Goal: Information Seeking & Learning: Learn about a topic

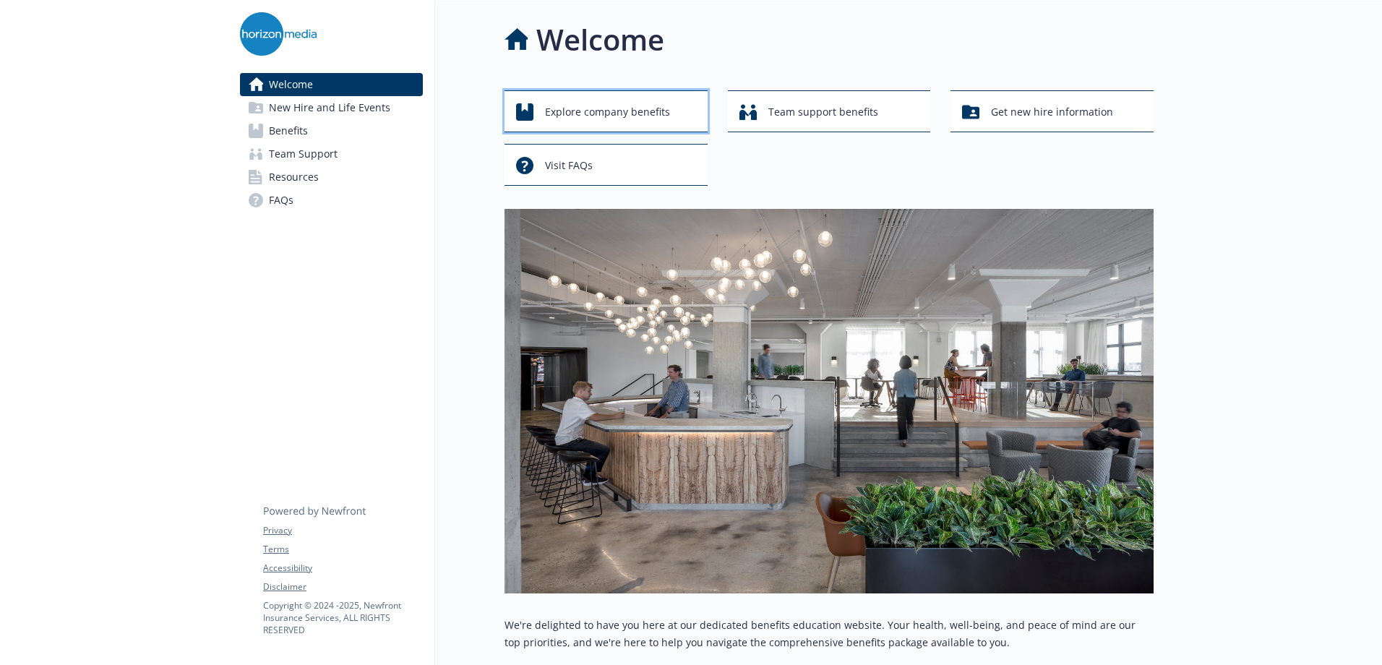
click at [599, 106] on span "Explore company benefits" at bounding box center [607, 111] width 125 height 27
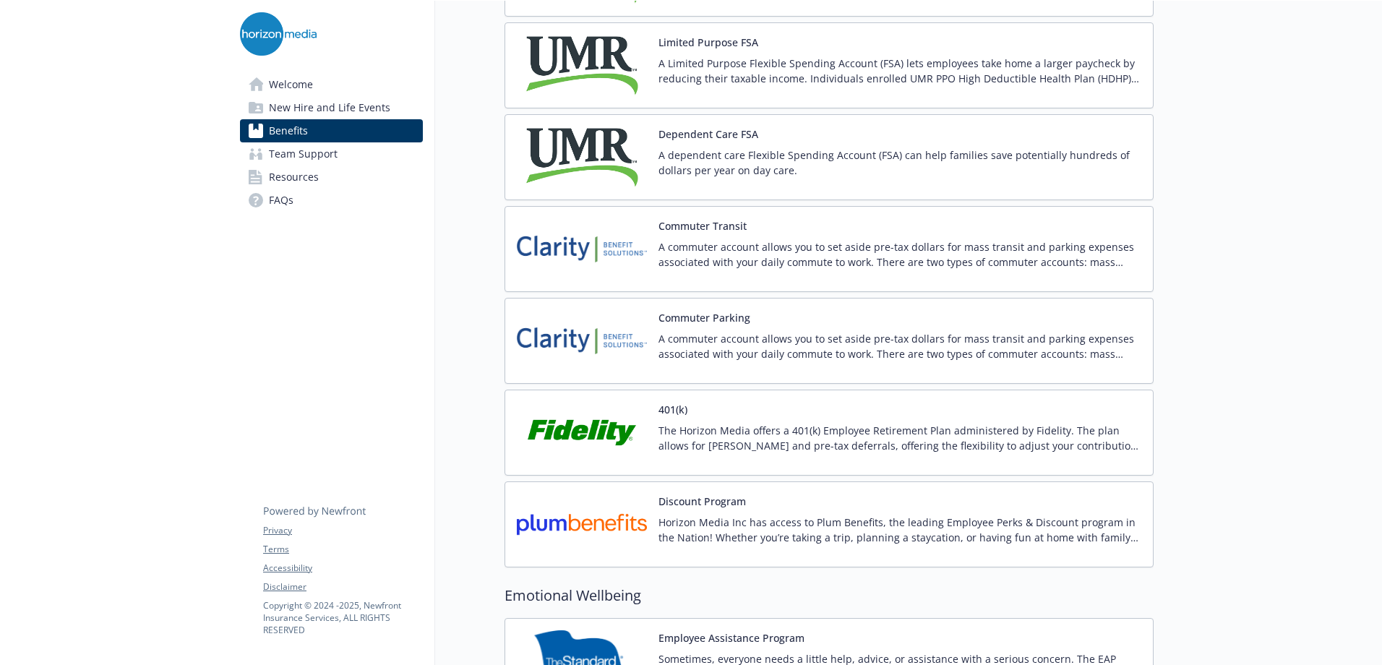
scroll to position [2530, 0]
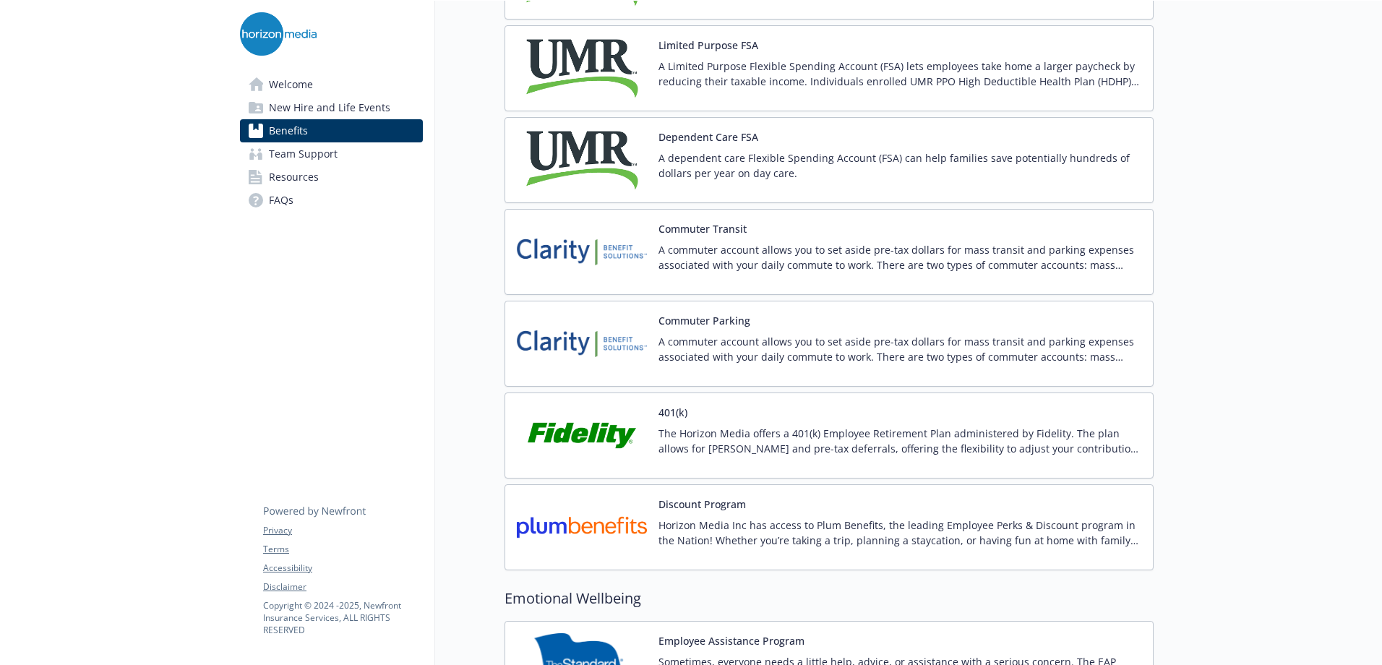
click at [691, 232] on button "Commuter Transit" at bounding box center [702, 228] width 88 height 15
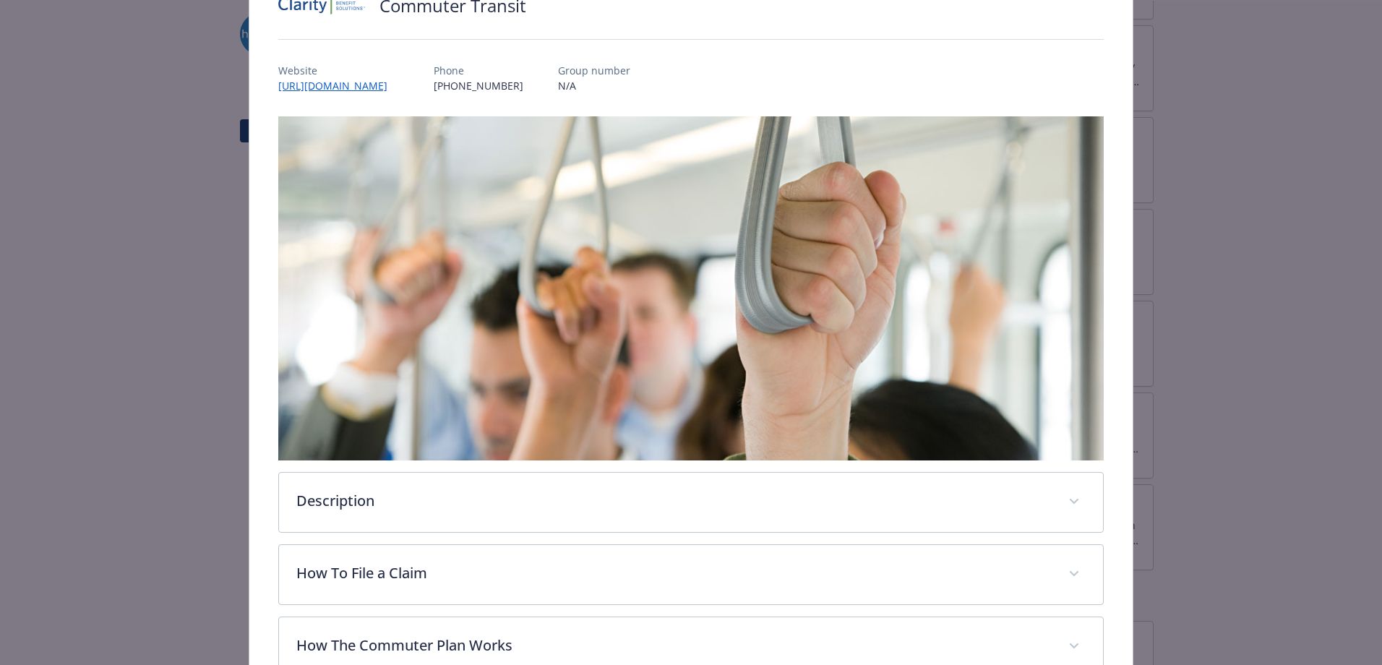
scroll to position [260, 0]
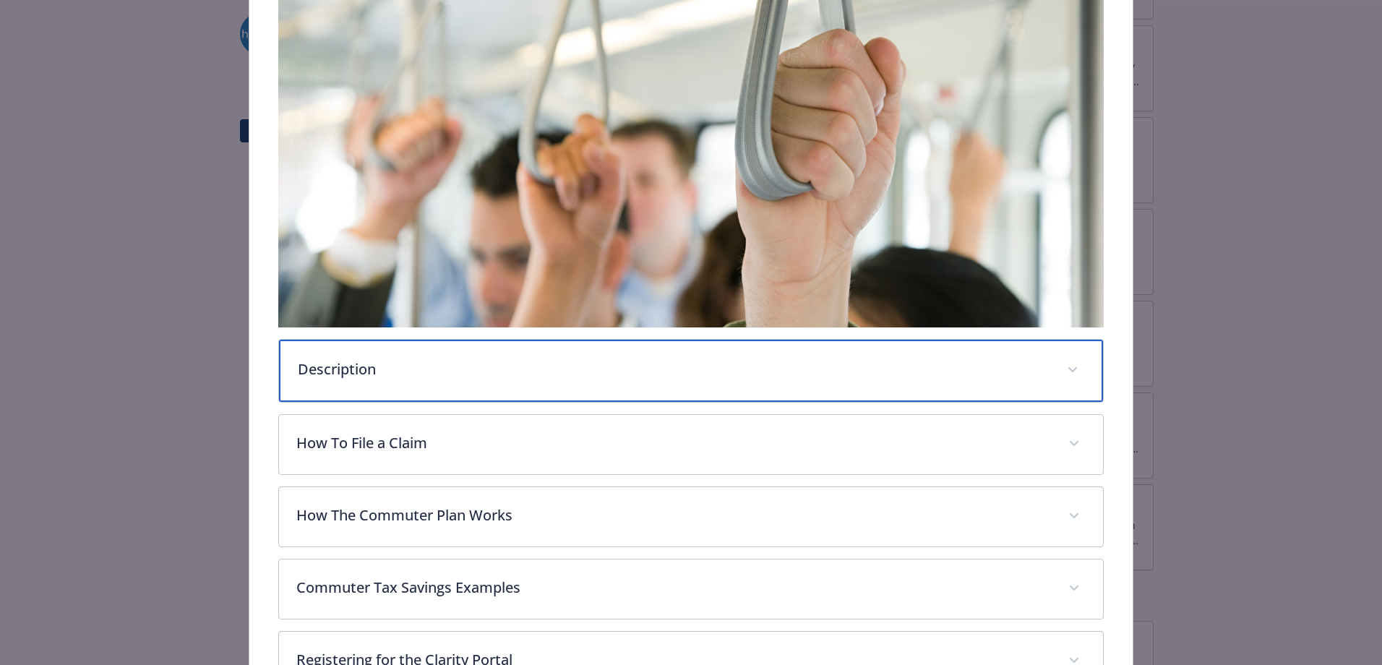
click at [522, 349] on div "Description" at bounding box center [691, 371] width 824 height 62
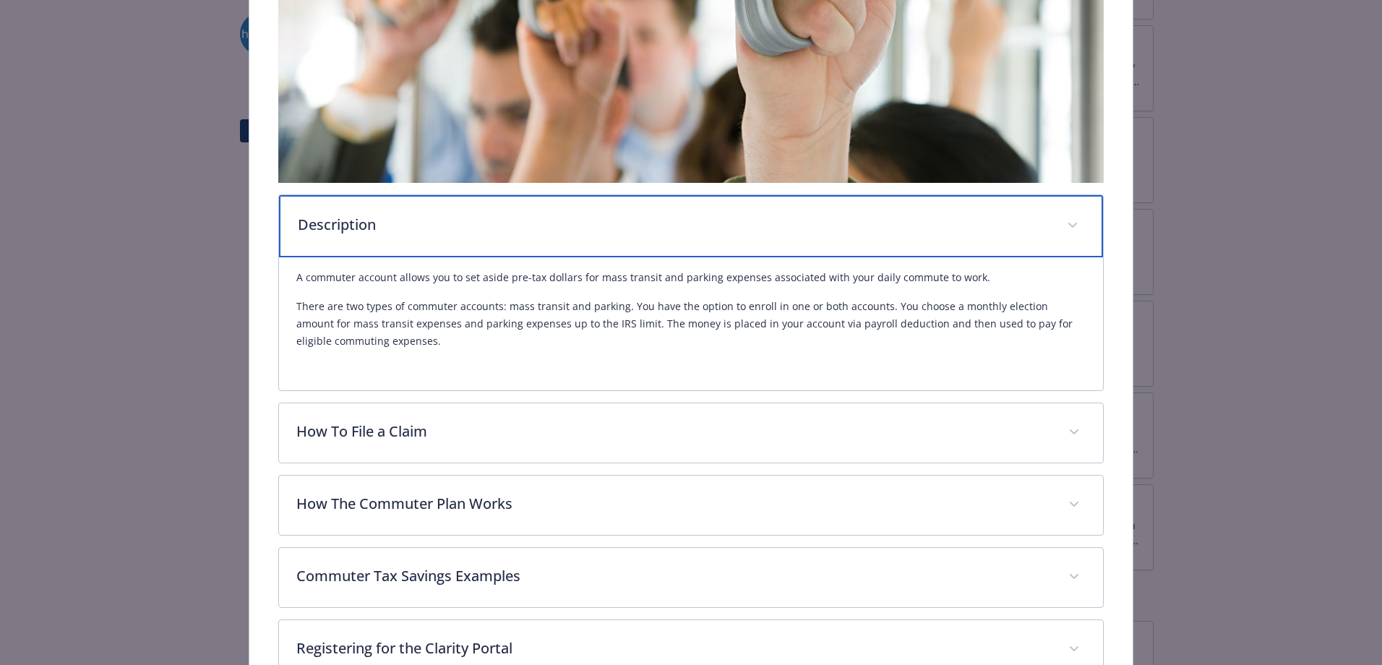
scroll to position [477, 0]
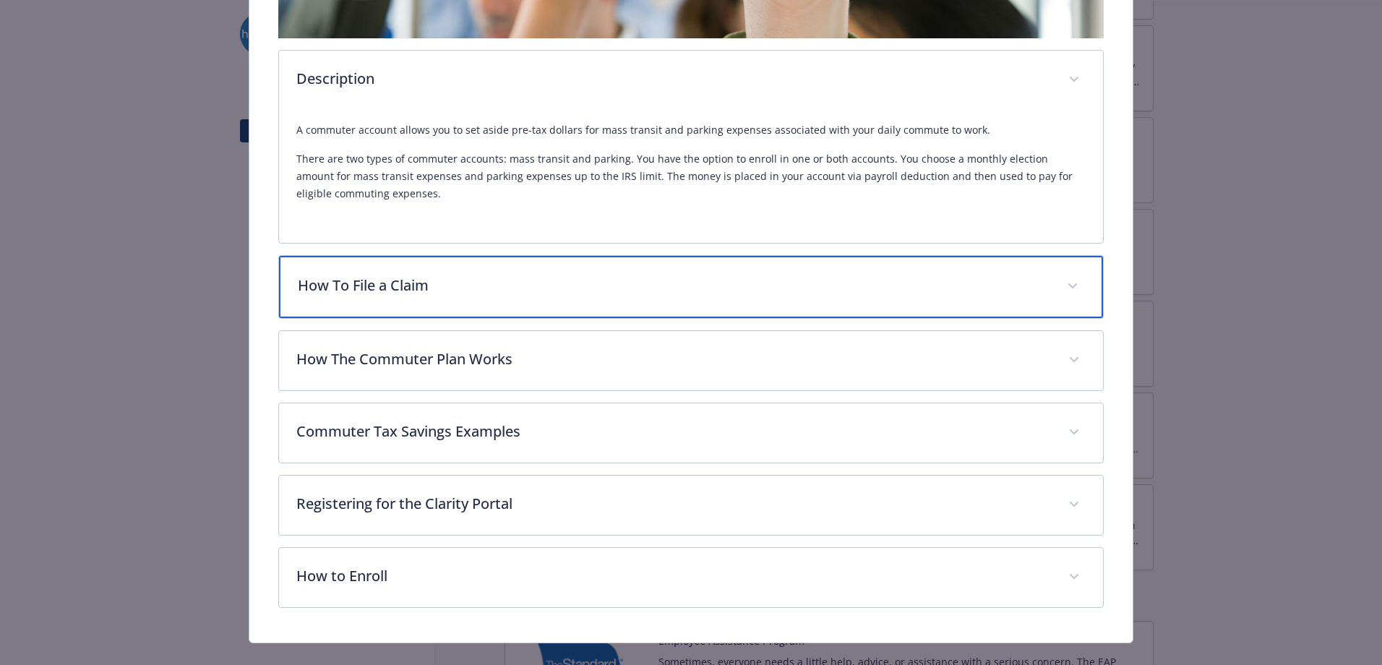
click at [630, 276] on p "How To File a Claim" at bounding box center [674, 286] width 752 height 22
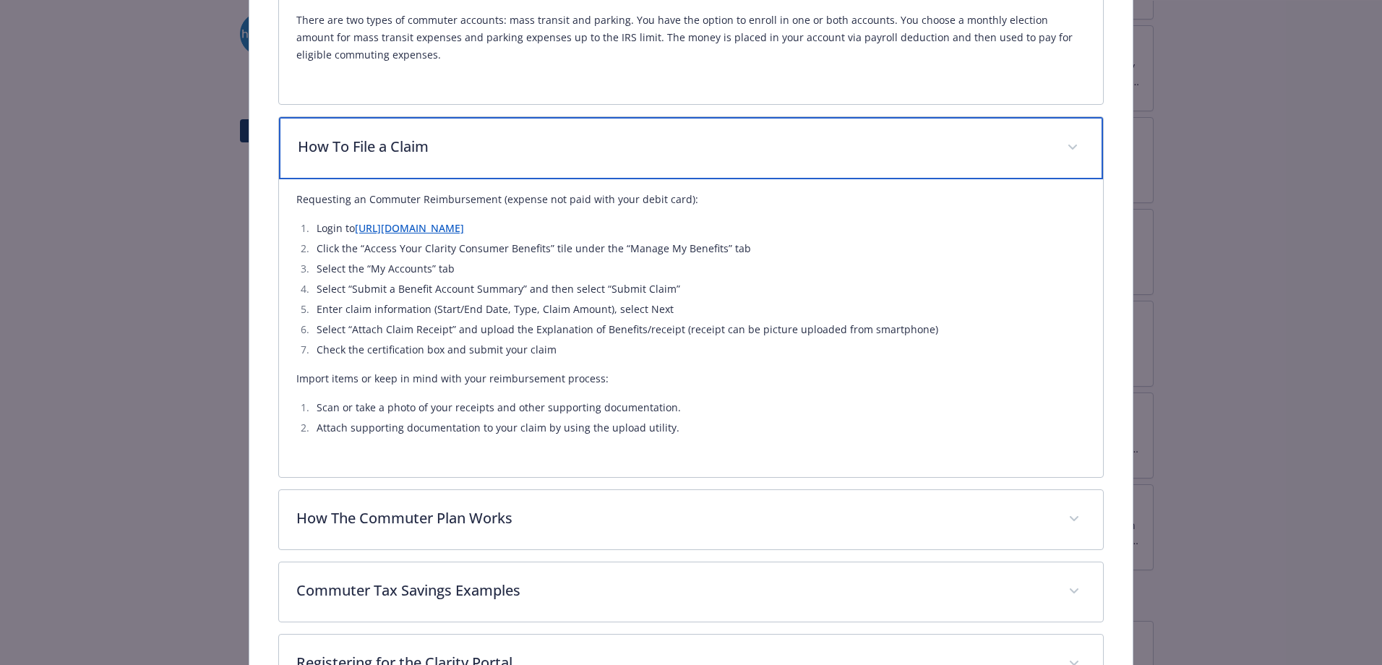
scroll to position [694, 0]
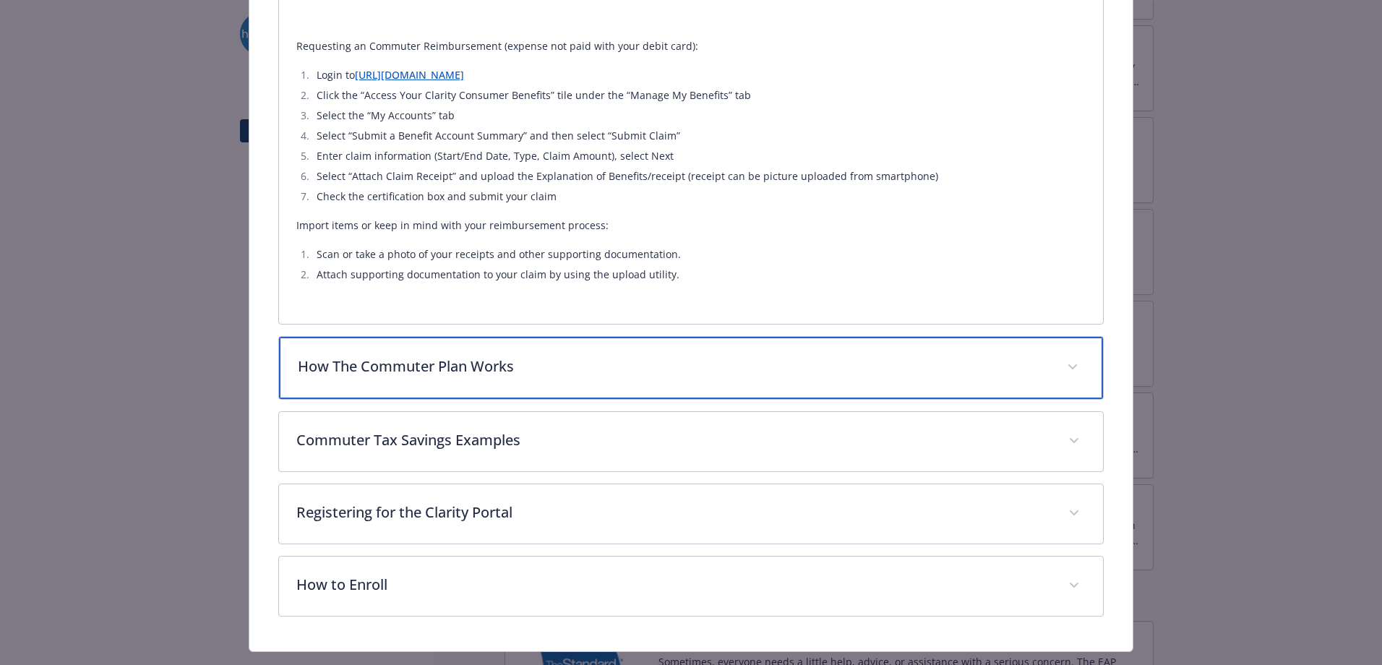
click at [590, 362] on p "How The Commuter Plan Works" at bounding box center [674, 367] width 752 height 22
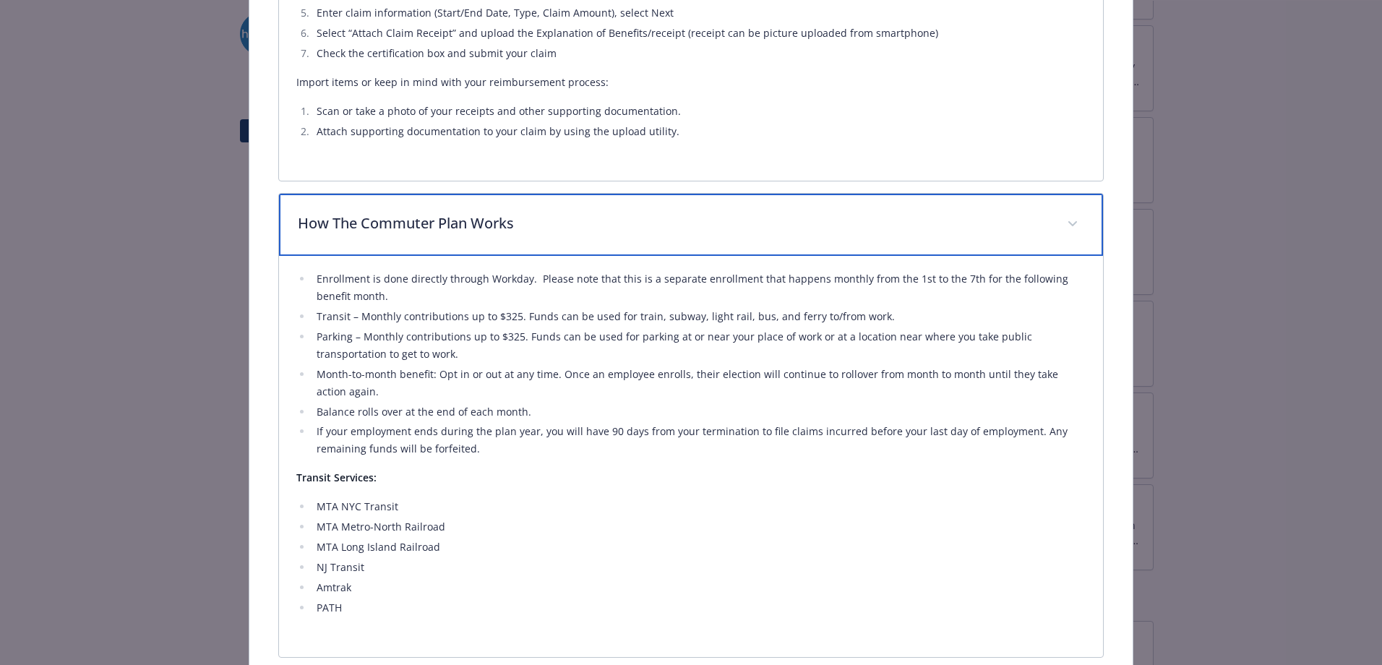
scroll to position [1054, 0]
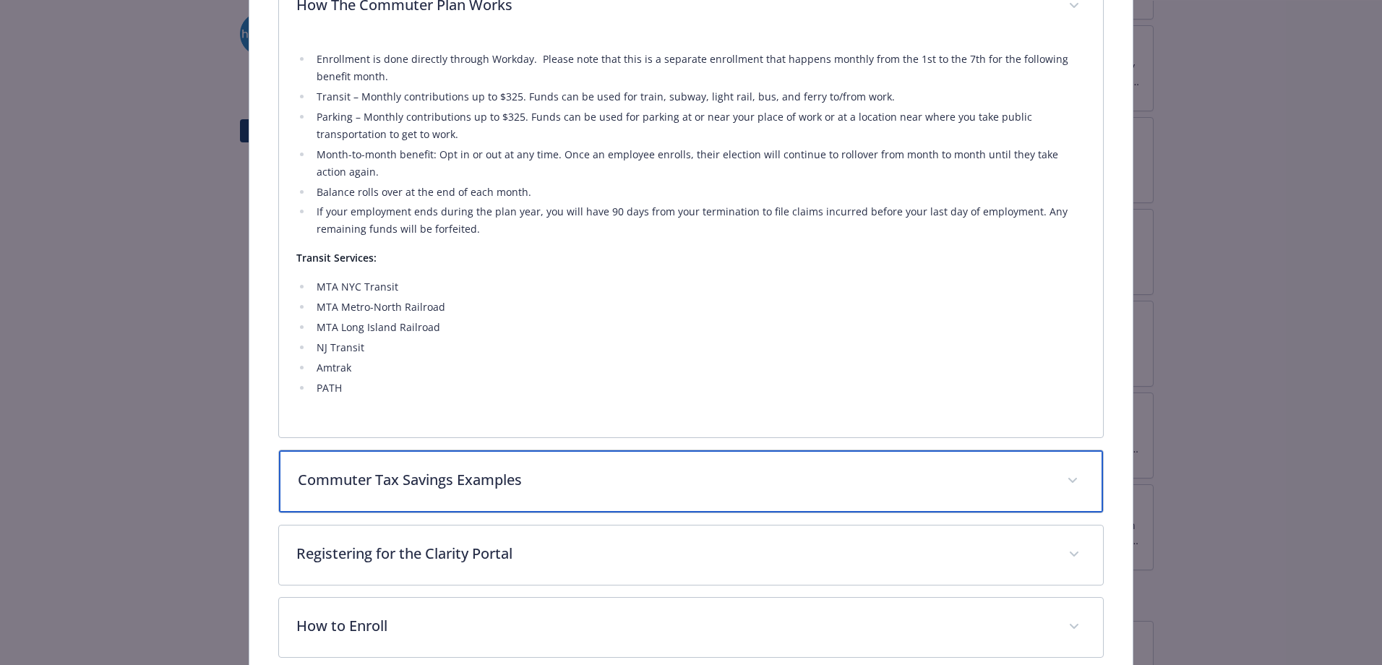
click at [531, 465] on div "Commuter Tax Savings Examples" at bounding box center [691, 481] width 824 height 62
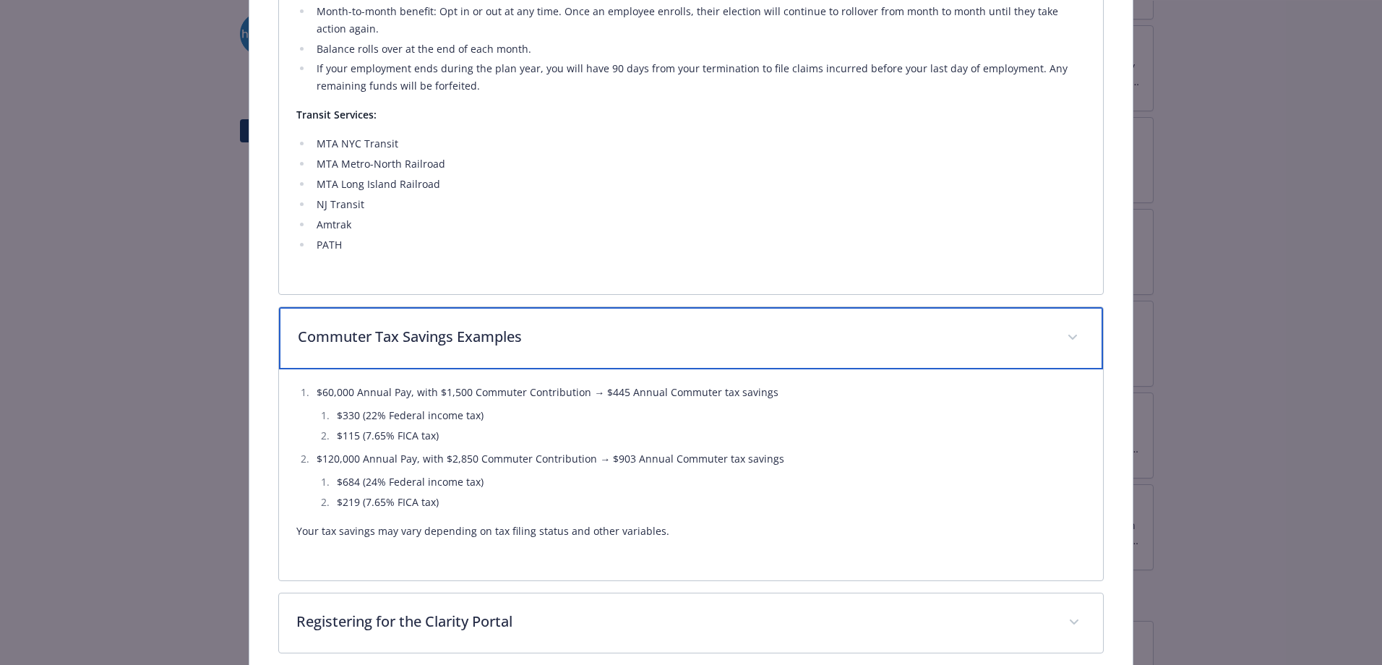
scroll to position [1481, 0]
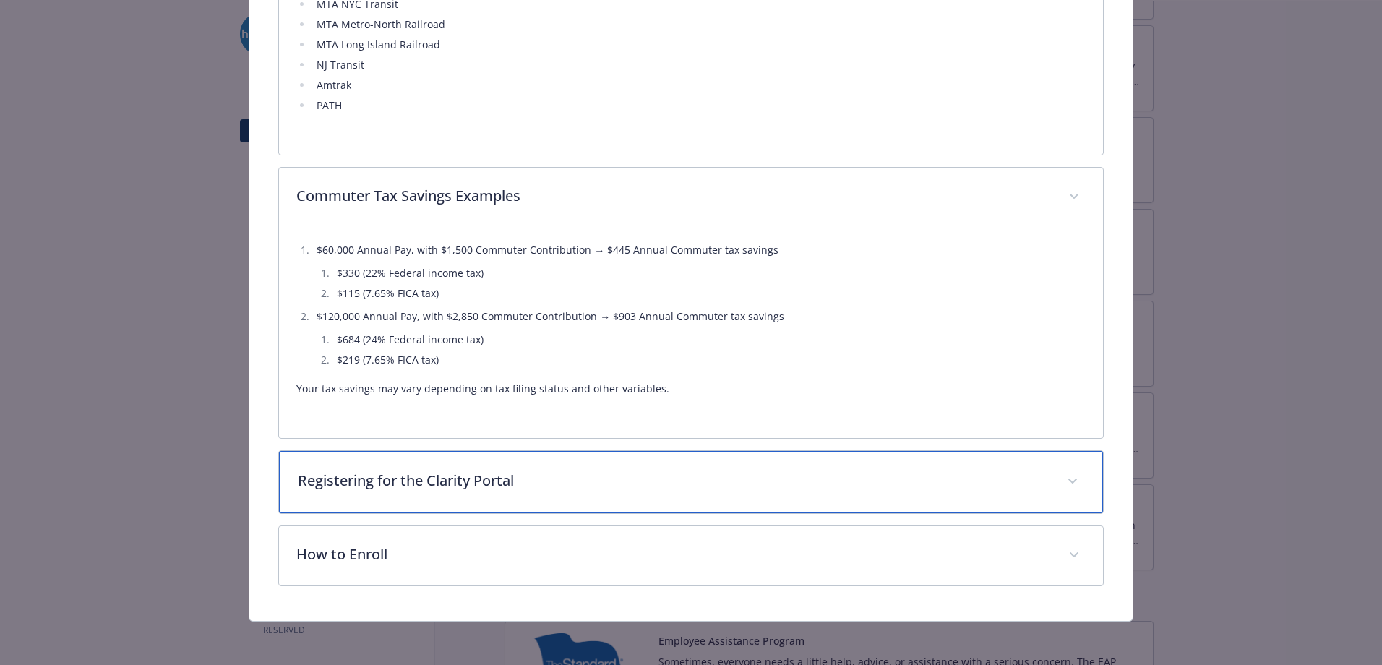
click at [560, 476] on p "Registering for the Clarity Portal" at bounding box center [674, 481] width 752 height 22
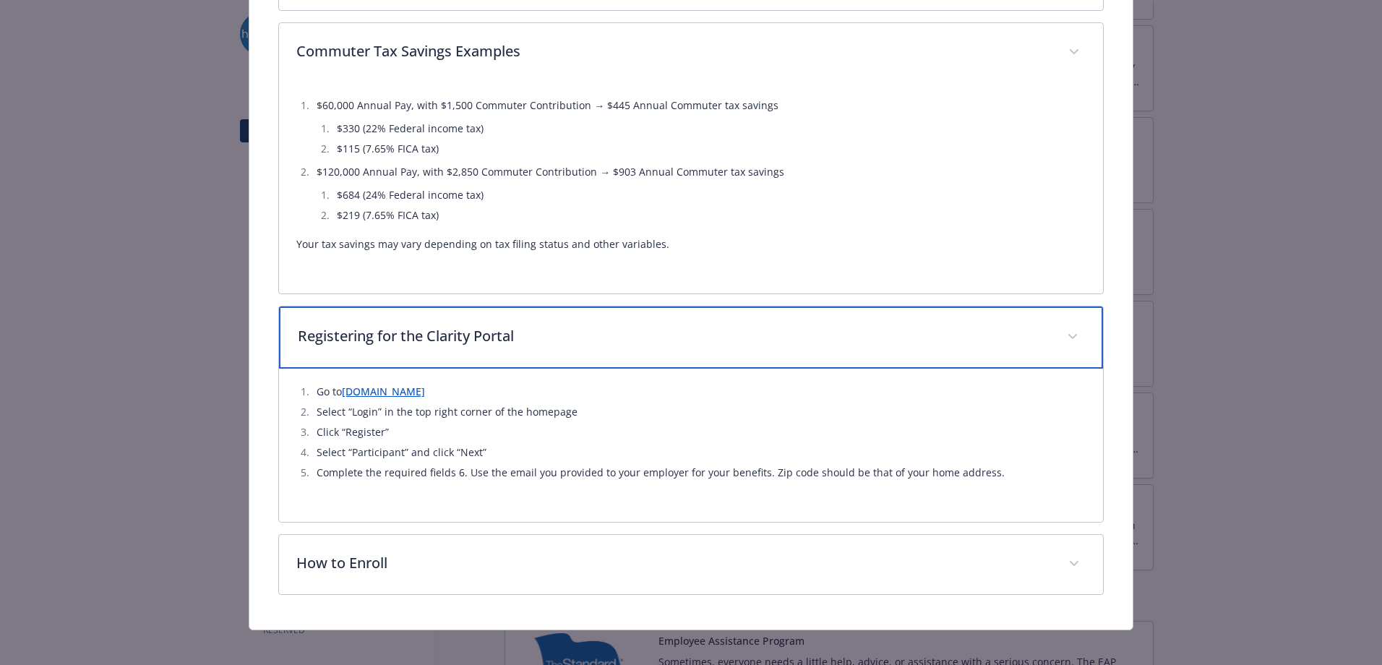
scroll to position [1634, 0]
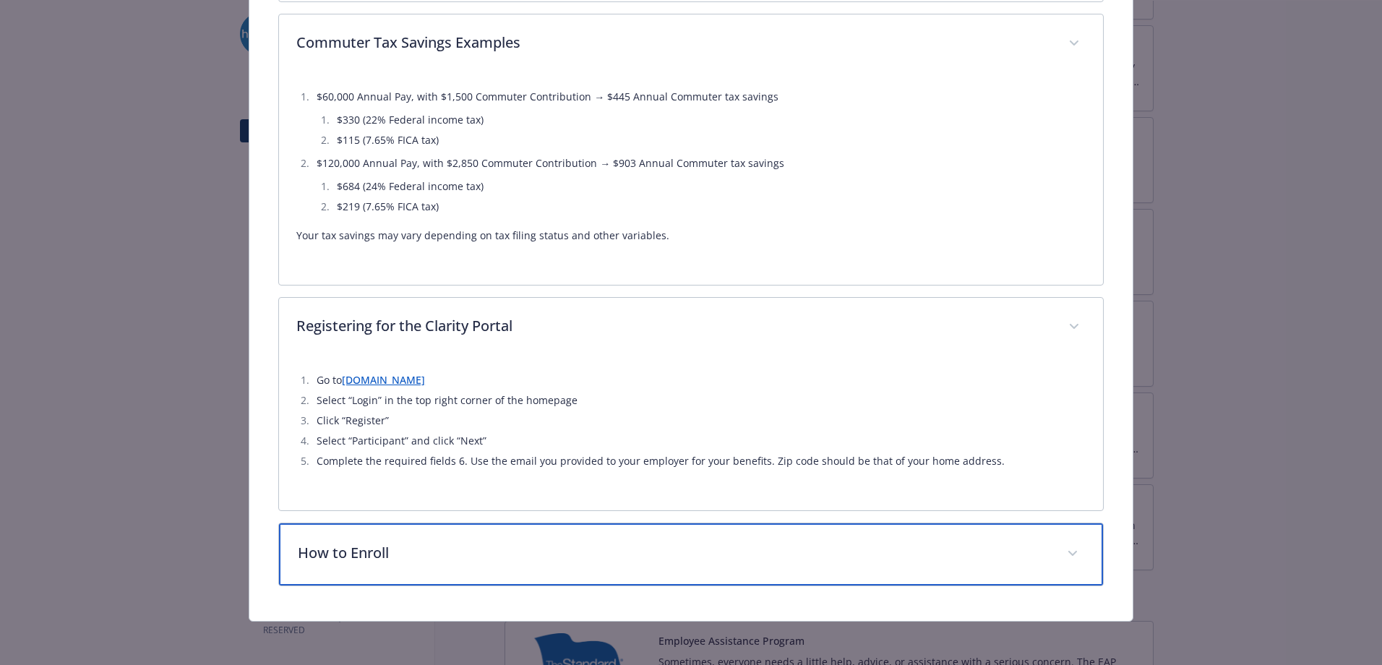
click at [408, 542] on p "How to Enroll" at bounding box center [674, 553] width 752 height 22
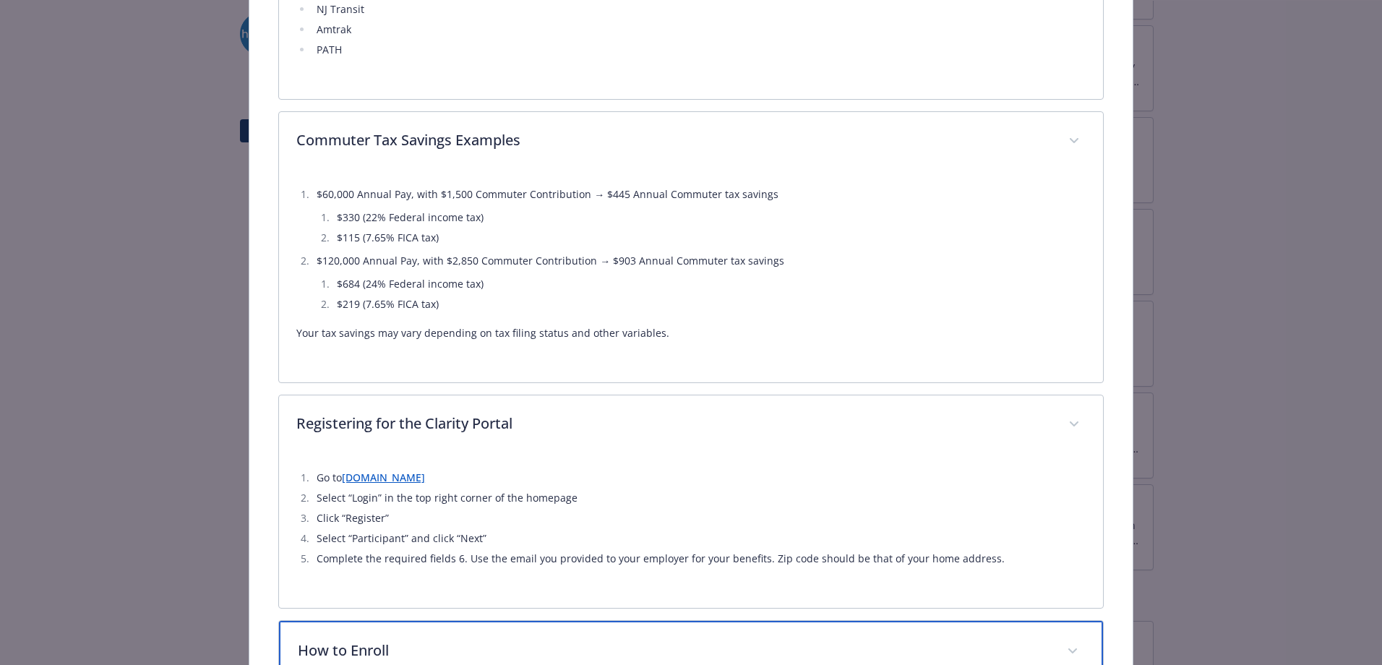
scroll to position [1516, 0]
